Goal: Task Accomplishment & Management: Manage account settings

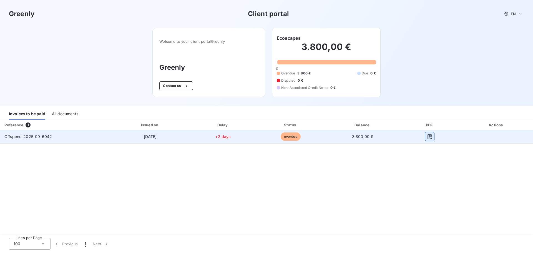
click at [430, 137] on icon "button" at bounding box center [430, 137] width 6 height 6
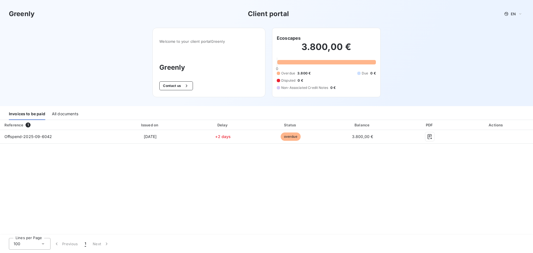
click at [520, 6] on div "[PERSON_NAME] Client portal EN" at bounding box center [266, 14] width 533 height 28
click at [513, 14] on span "EN" at bounding box center [513, 14] width 5 height 4
click at [512, 25] on span "French" at bounding box center [515, 24] width 12 height 5
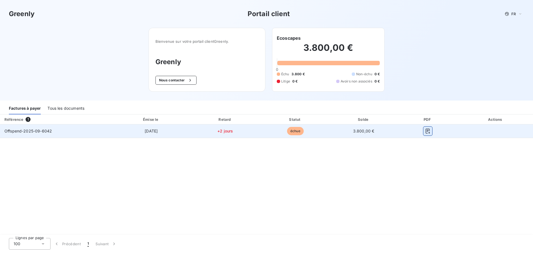
click at [429, 131] on icon "button" at bounding box center [428, 131] width 6 height 6
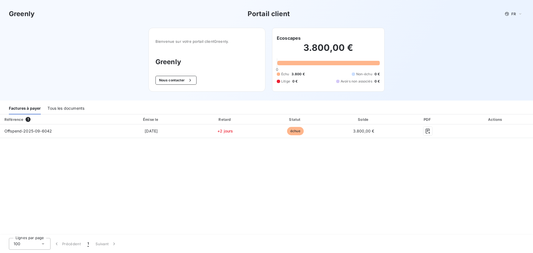
click at [525, 10] on div "[PERSON_NAME] Portail client FR" at bounding box center [266, 14] width 533 height 28
click at [516, 14] on span "FR" at bounding box center [514, 14] width 4 height 4
click at [505, 37] on div "Anglais" at bounding box center [509, 36] width 21 height 6
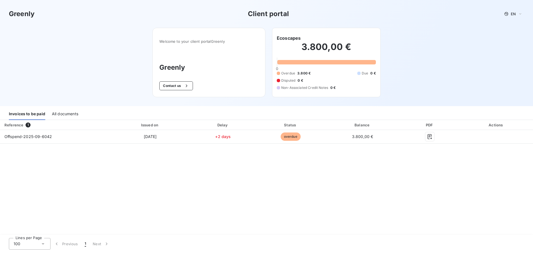
click at [64, 113] on div "All documents" at bounding box center [65, 114] width 26 height 12
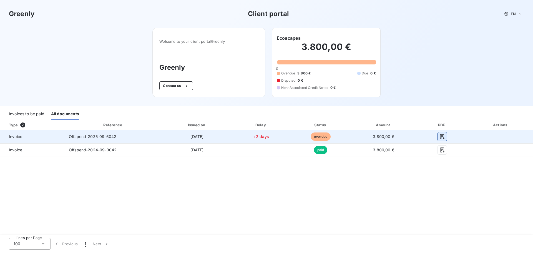
click at [442, 136] on icon "button" at bounding box center [442, 136] width 4 height 5
